Goal: Transaction & Acquisition: Purchase product/service

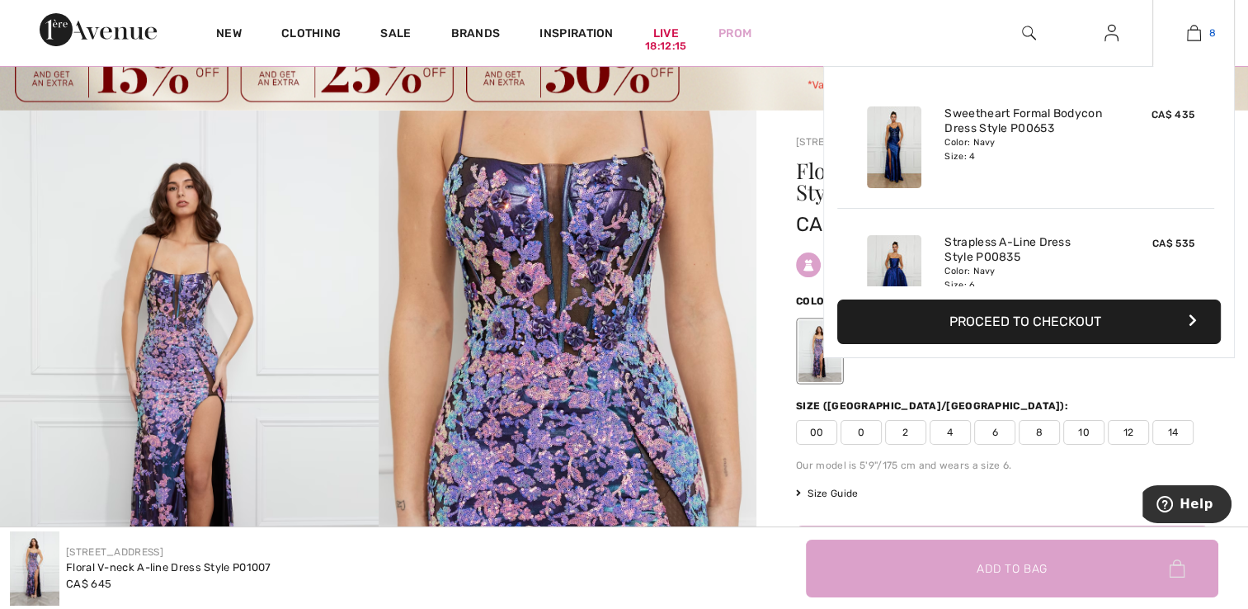
click at [1211, 31] on span "8" at bounding box center [1212, 33] width 7 height 15
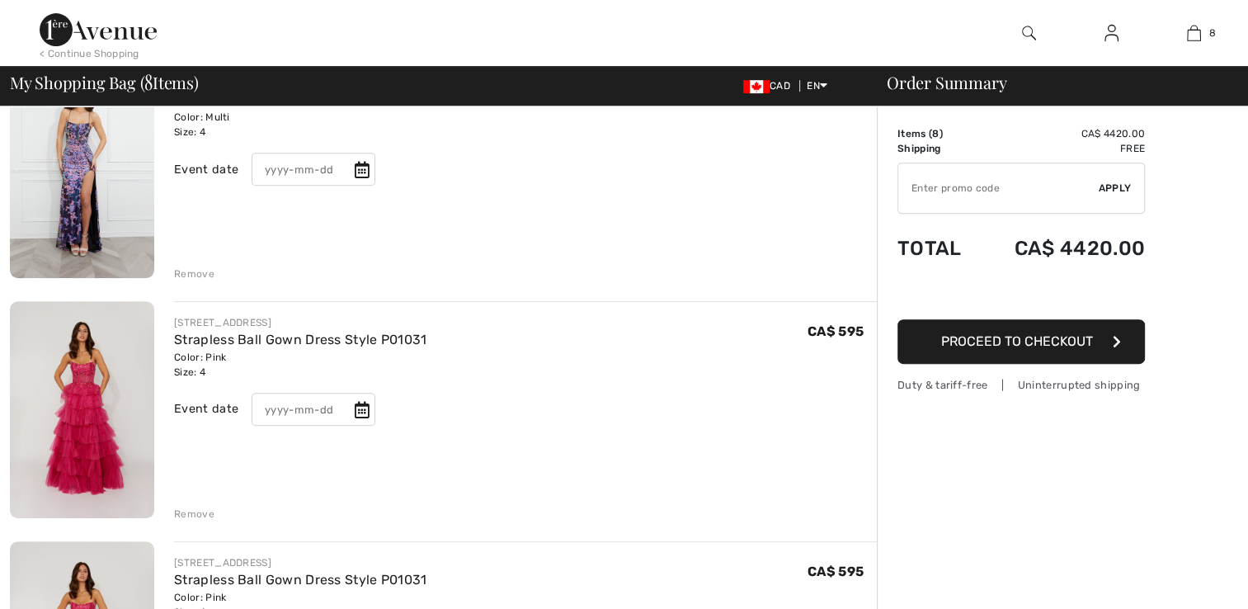
scroll to position [693, 0]
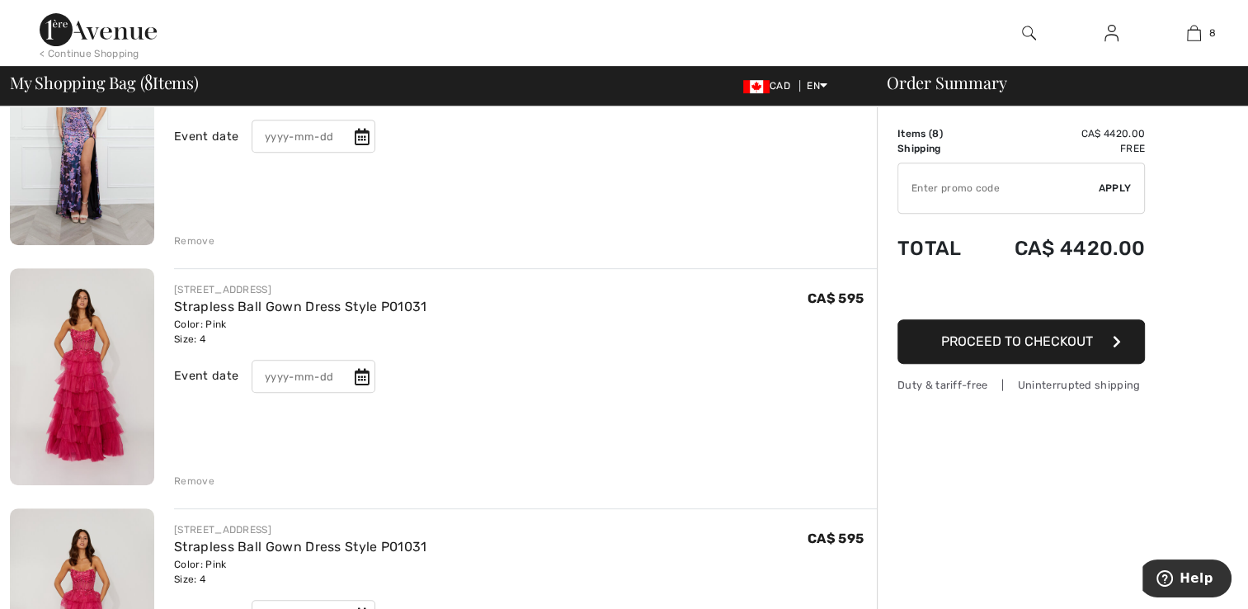
click at [69, 402] on img at bounding box center [82, 376] width 144 height 217
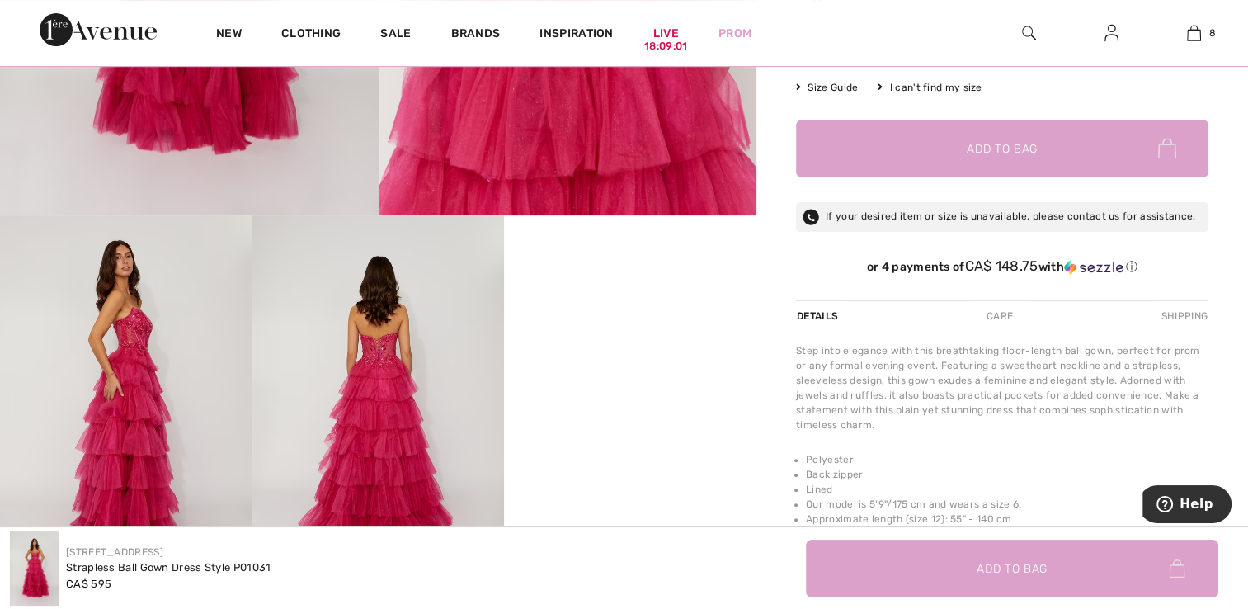
scroll to position [495, 0]
